Goal: Obtain resource: Obtain resource

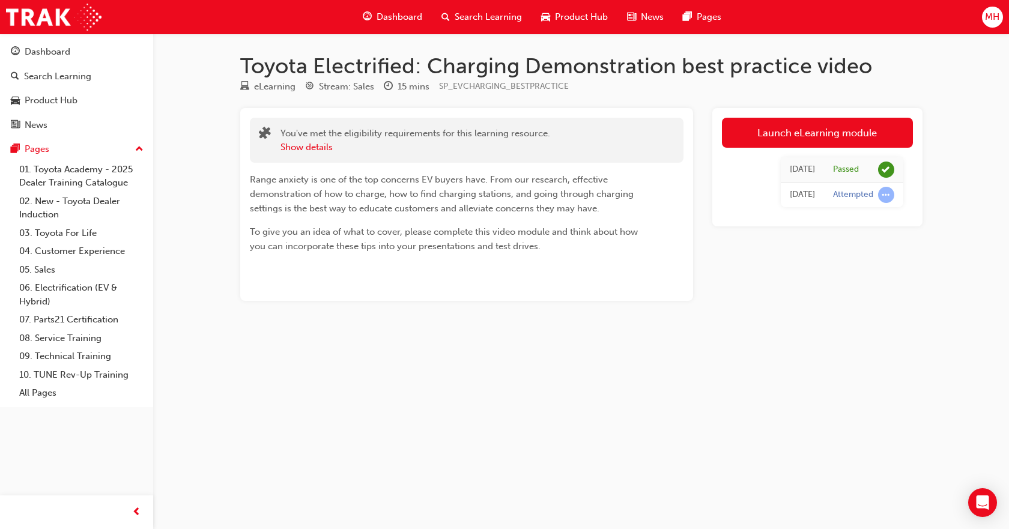
click at [593, 16] on span "Product Hub" at bounding box center [581, 17] width 53 height 14
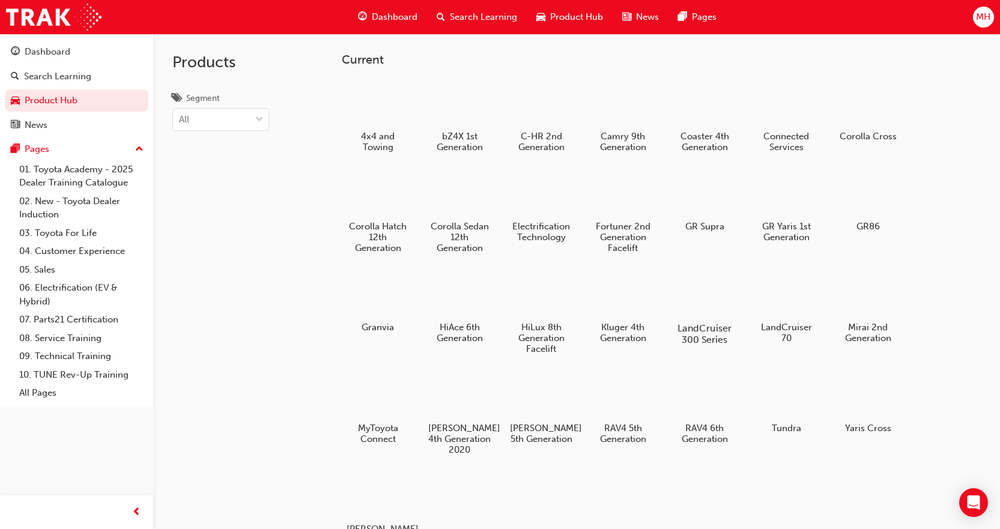
click at [712, 326] on h5 "LandCruiser 300 Series" at bounding box center [704, 333] width 67 height 23
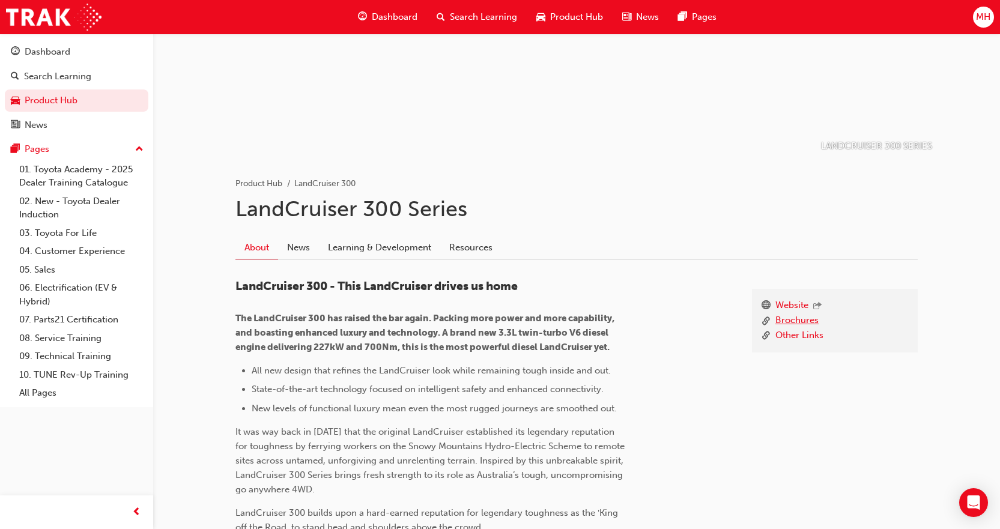
scroll to position [120, 0]
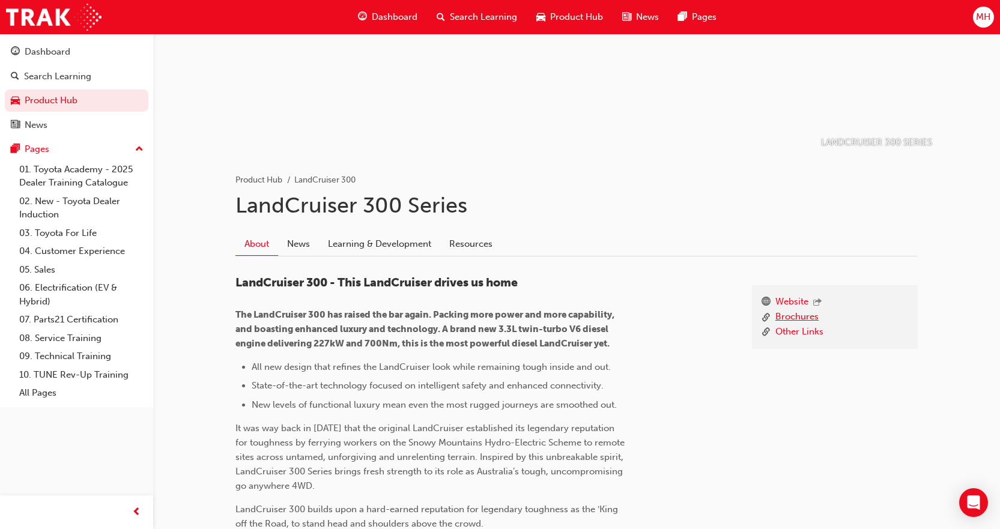
click at [808, 318] on link "Brochures" at bounding box center [796, 317] width 43 height 15
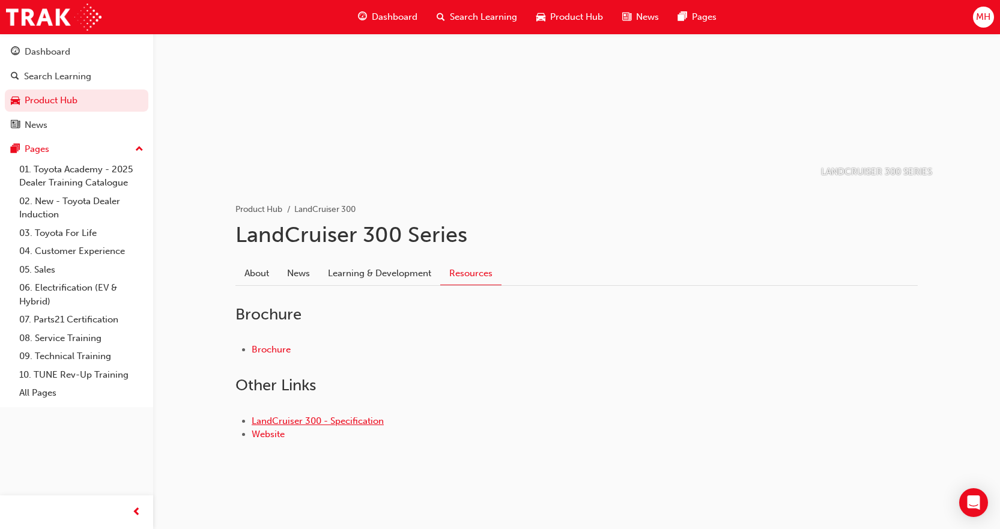
click at [334, 420] on link "LandCruiser 300 - Specification" at bounding box center [318, 420] width 132 height 11
